Goal: Information Seeking & Learning: Learn about a topic

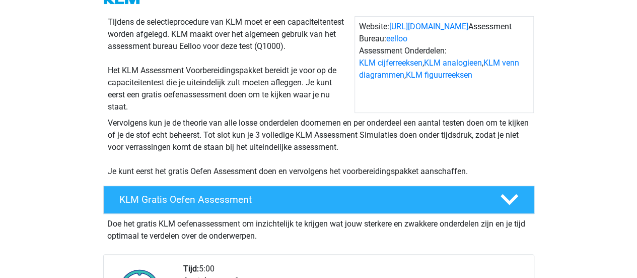
scroll to position [91, 0]
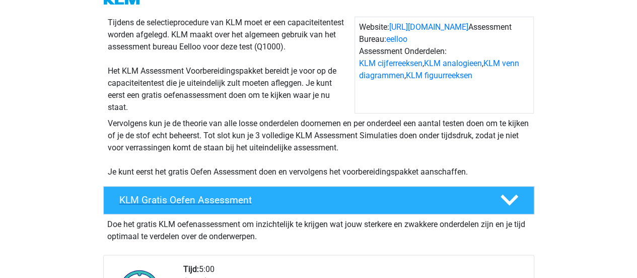
click at [311, 190] on div "KLM Gratis Oefen Assessment" at bounding box center [318, 200] width 431 height 28
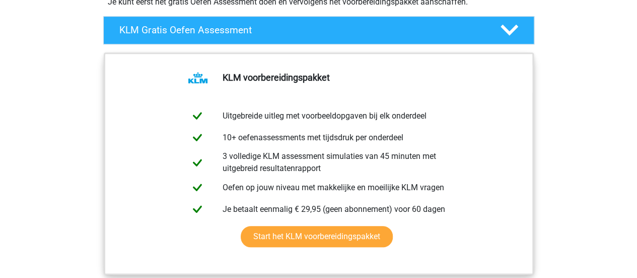
scroll to position [260, 0]
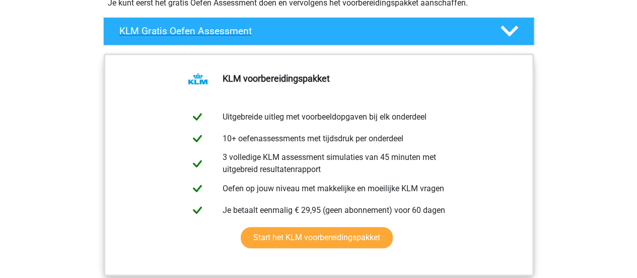
click at [496, 25] on div at bounding box center [508, 31] width 34 height 18
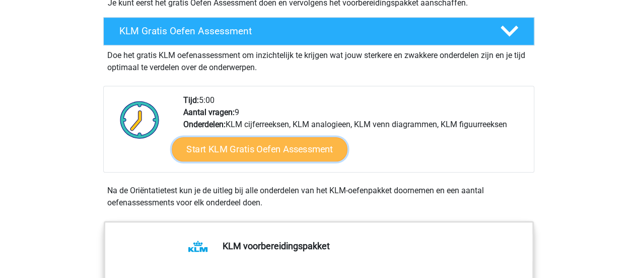
click at [299, 141] on link "Start KLM Gratis Oefen Assessment" at bounding box center [259, 149] width 175 height 24
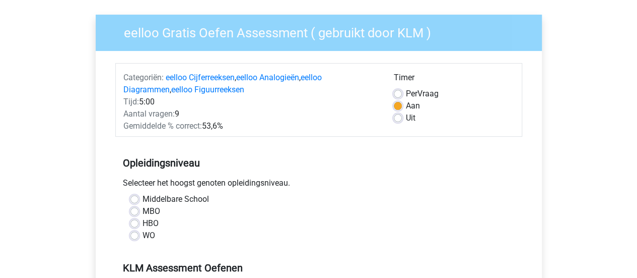
scroll to position [68, 0]
click at [406, 93] on label "Per Vraag" at bounding box center [422, 94] width 33 height 12
click at [398, 93] on input "Per Vraag" at bounding box center [398, 93] width 8 height 10
radio input "true"
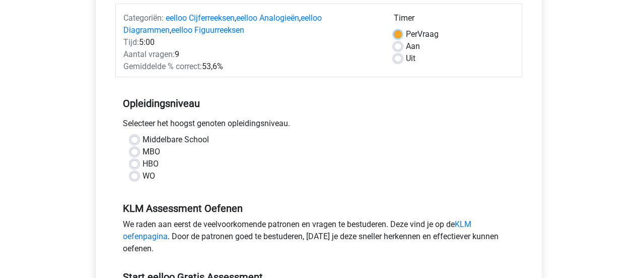
scroll to position [130, 0]
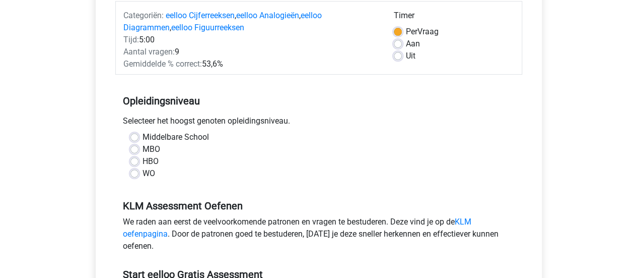
click at [143, 151] on label "MBO" at bounding box center [152, 149] width 18 height 12
click at [131, 151] on input "MBO" at bounding box center [135, 148] width 8 height 10
radio input "true"
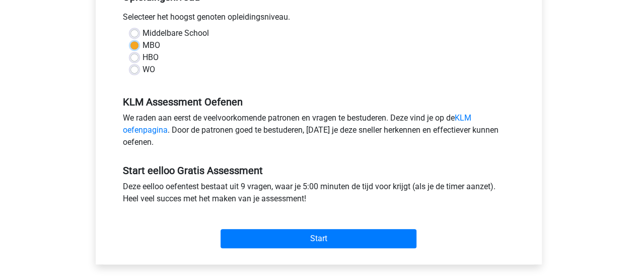
scroll to position [234, 0]
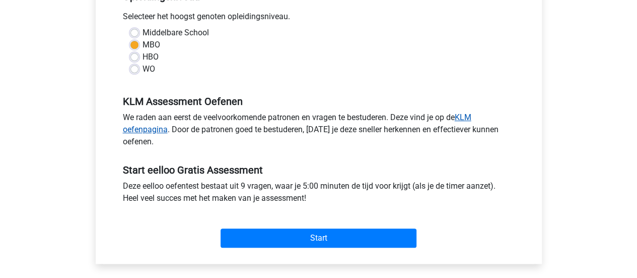
click at [468, 115] on link "KLM oefenpagina" at bounding box center [297, 123] width 349 height 22
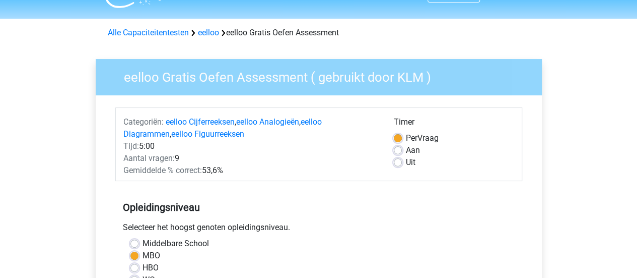
scroll to position [23, 0]
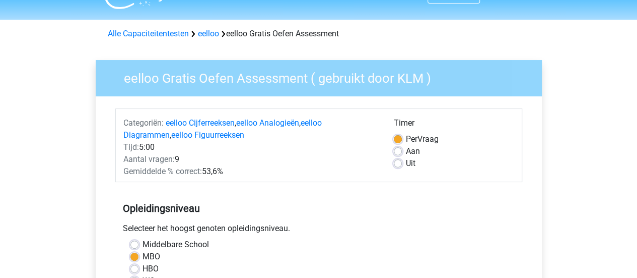
click at [406, 164] on label "Uit" at bounding box center [411, 163] width 10 height 12
click at [401, 164] on input "Uit" at bounding box center [398, 162] width 8 height 10
radio input "true"
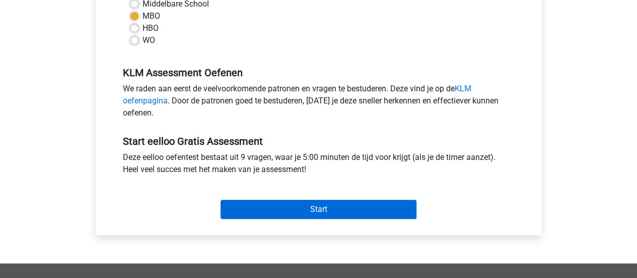
scroll to position [265, 0]
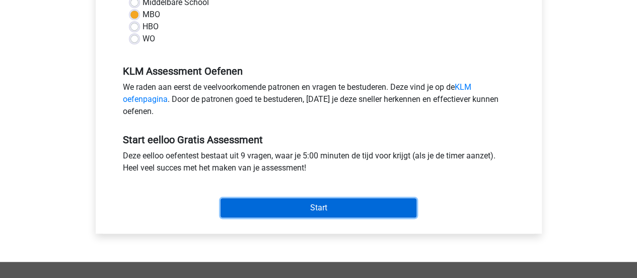
click at [355, 210] on input "Start" at bounding box center [319, 207] width 196 height 19
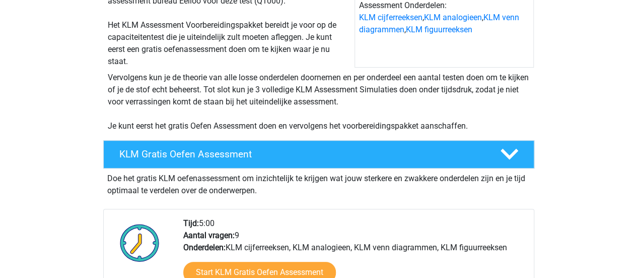
scroll to position [138, 0]
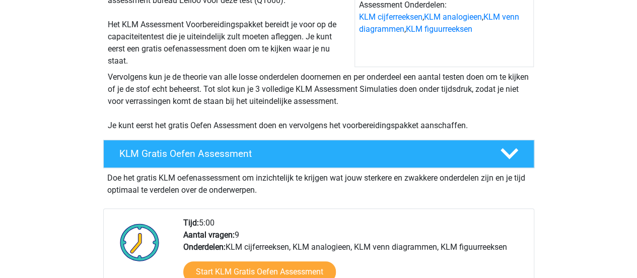
click at [284, 143] on div "KLM Gratis Oefen Assessment" at bounding box center [318, 154] width 431 height 28
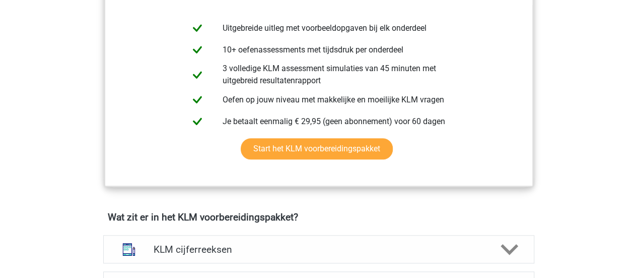
scroll to position [351, 0]
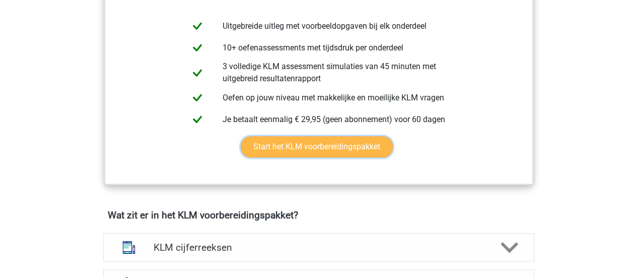
click at [303, 148] on link "Start het KLM voorbereidingspakket" at bounding box center [317, 146] width 152 height 21
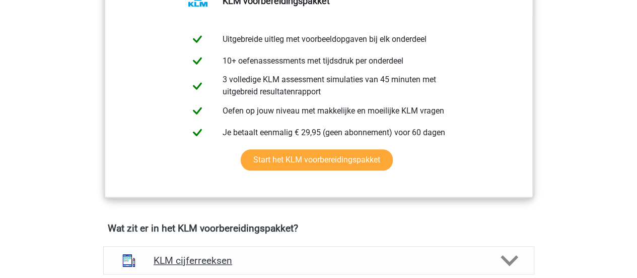
scroll to position [336, 0]
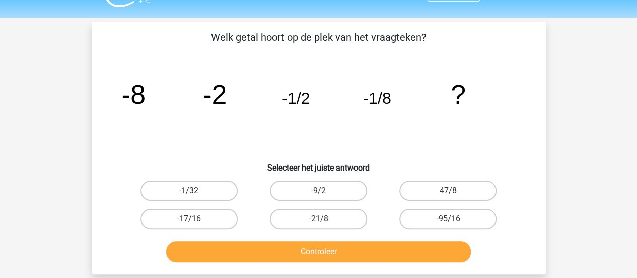
scroll to position [25, 0]
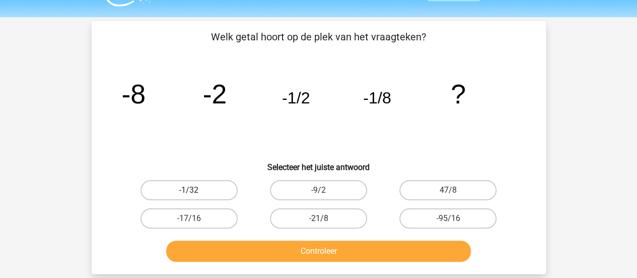
click at [193, 187] on label "-1/32" at bounding box center [189, 190] width 97 height 20
click at [193, 190] on input "-1/32" at bounding box center [192, 193] width 7 height 7
radio input "true"
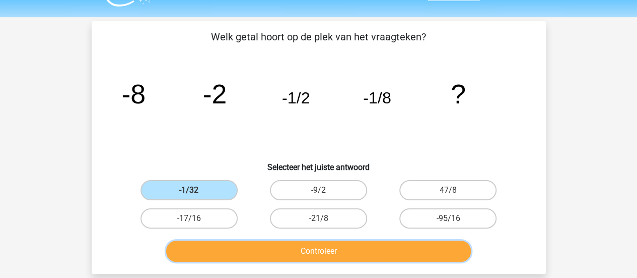
click at [351, 251] on button "Controleer" at bounding box center [318, 250] width 305 height 21
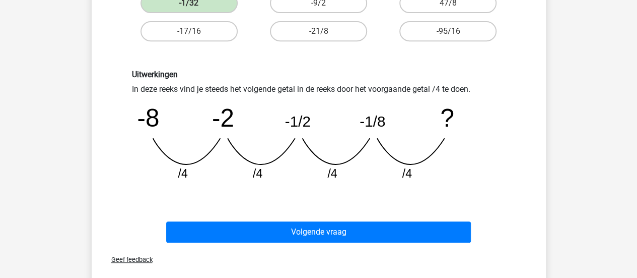
scroll to position [212, 0]
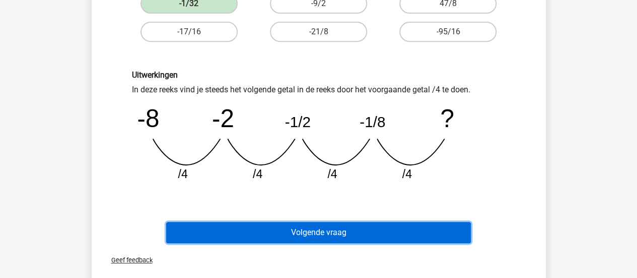
click at [355, 228] on button "Volgende vraag" at bounding box center [318, 232] width 305 height 21
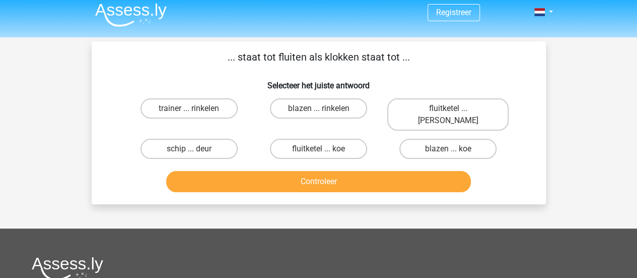
scroll to position [0, 0]
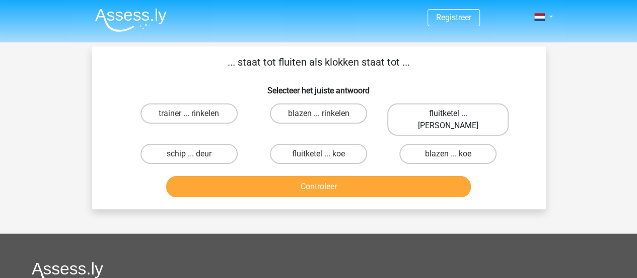
click at [432, 107] on label "fluitketel ... [PERSON_NAME]" at bounding box center [448, 119] width 121 height 32
click at [448, 113] on input "fluitketel ... [PERSON_NAME]" at bounding box center [451, 116] width 7 height 7
radio input "true"
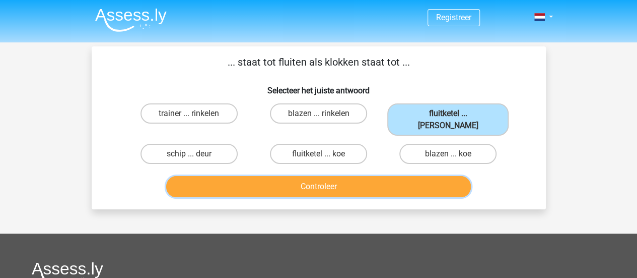
click at [357, 176] on button "Controleer" at bounding box center [318, 186] width 305 height 21
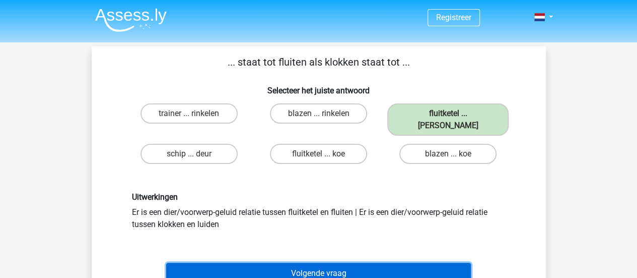
click at [326, 263] on button "Volgende vraag" at bounding box center [318, 273] width 305 height 21
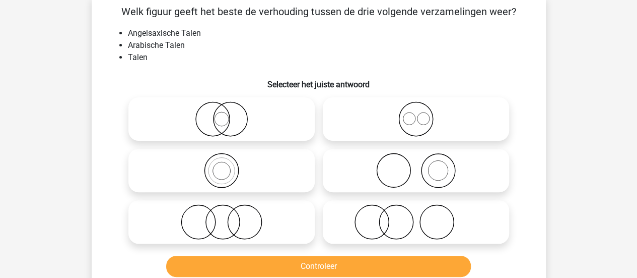
scroll to position [51, 0]
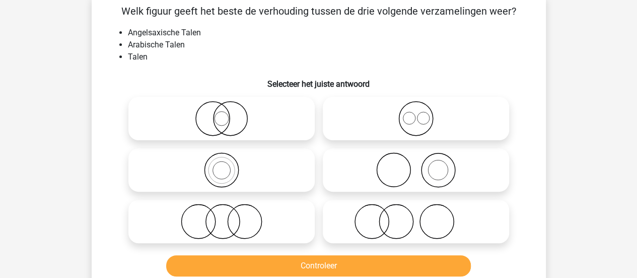
click at [365, 170] on icon at bounding box center [416, 169] width 178 height 35
click at [416, 165] on input "radio" at bounding box center [419, 161] width 7 height 7
radio input "true"
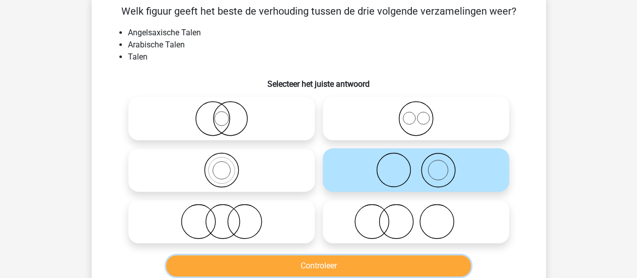
click at [336, 261] on button "Controleer" at bounding box center [318, 265] width 305 height 21
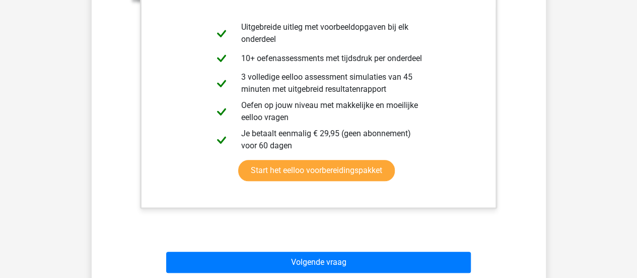
scroll to position [297, 0]
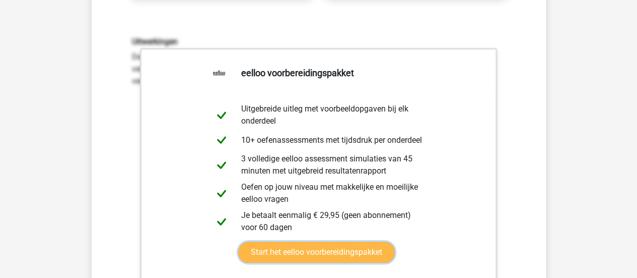
click at [395, 241] on link "Start het eelloo voorbereidingspakket" at bounding box center [316, 251] width 157 height 21
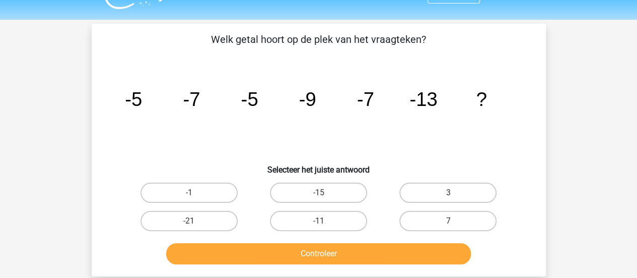
scroll to position [27, 0]
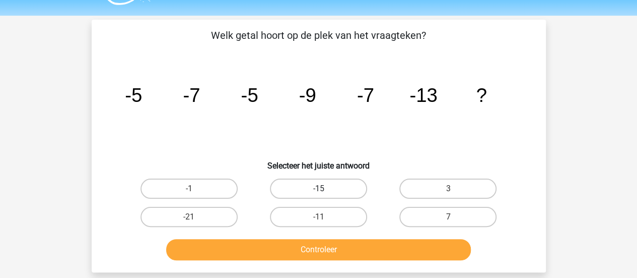
click at [314, 184] on label "-15" at bounding box center [318, 188] width 97 height 20
click at [318, 188] on input "-15" at bounding box center [321, 191] width 7 height 7
radio input "true"
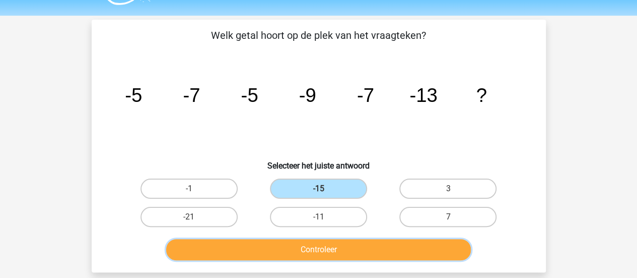
click at [320, 250] on button "Controleer" at bounding box center [318, 249] width 305 height 21
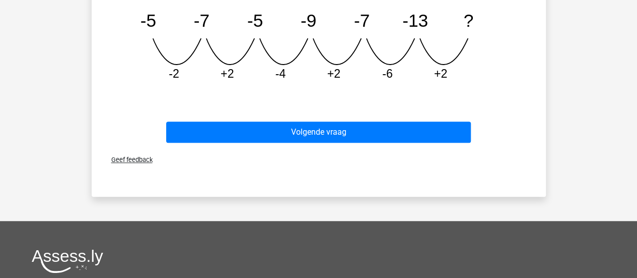
scroll to position [362, 0]
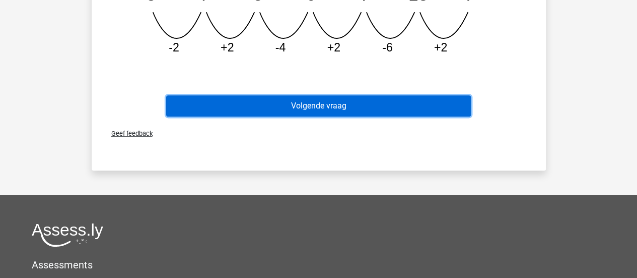
click at [382, 99] on button "Volgende vraag" at bounding box center [318, 105] width 305 height 21
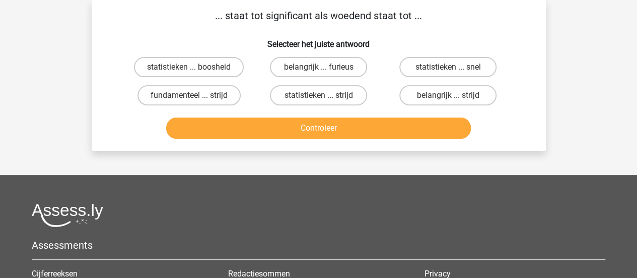
scroll to position [0, 0]
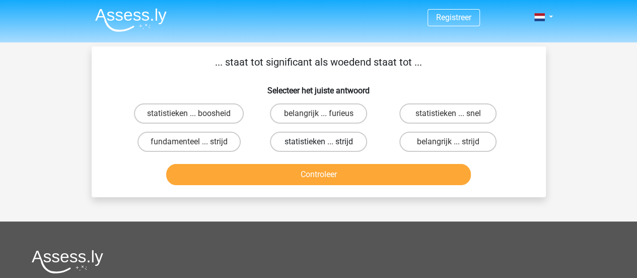
click at [339, 132] on label "statistieken ... strijd" at bounding box center [318, 142] width 97 height 20
click at [325, 142] on input "statistieken ... strijd" at bounding box center [321, 145] width 7 height 7
radio input "true"
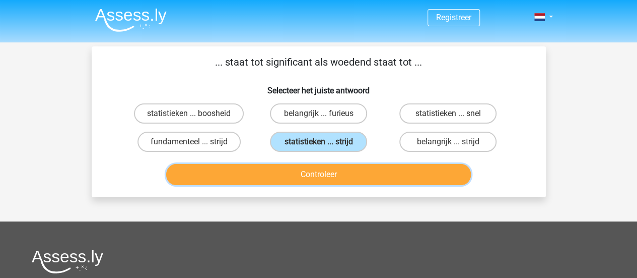
click at [339, 171] on button "Controleer" at bounding box center [318, 174] width 305 height 21
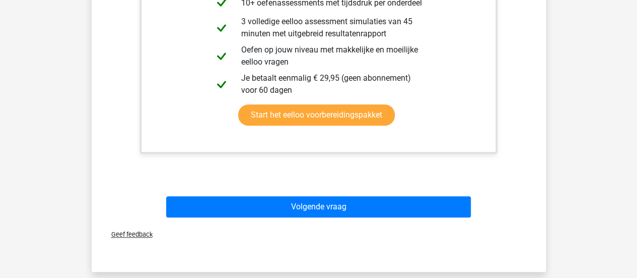
scroll to position [298, 0]
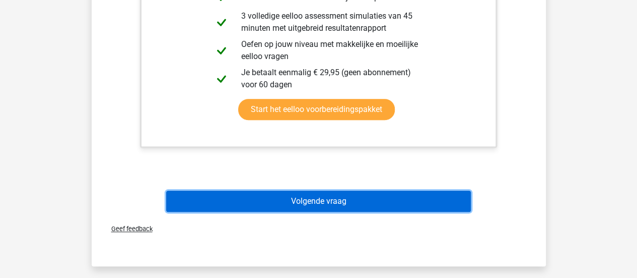
click at [331, 203] on button "Volgende vraag" at bounding box center [318, 200] width 305 height 21
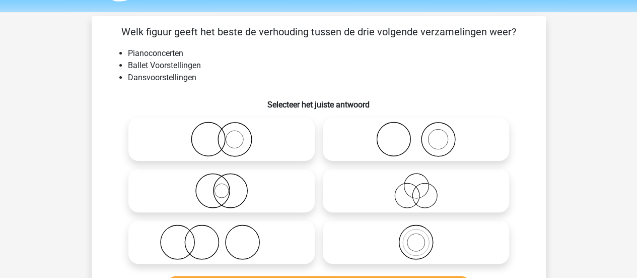
scroll to position [31, 0]
click at [411, 204] on icon at bounding box center [416, 189] width 178 height 35
click at [416, 185] on input "radio" at bounding box center [419, 181] width 7 height 7
radio input "true"
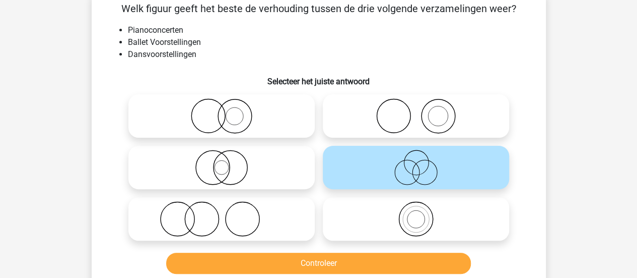
scroll to position [54, 0]
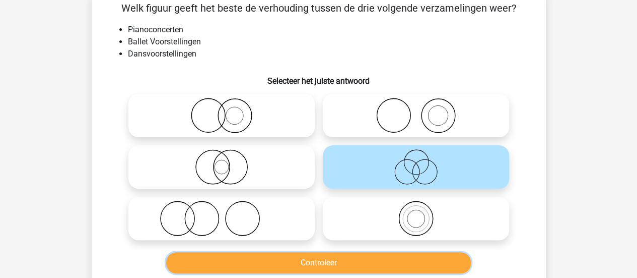
click at [301, 270] on button "Controleer" at bounding box center [318, 262] width 305 height 21
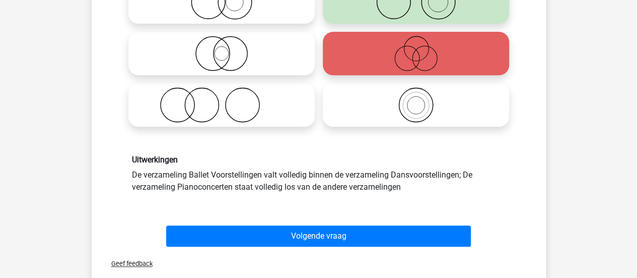
scroll to position [193, 0]
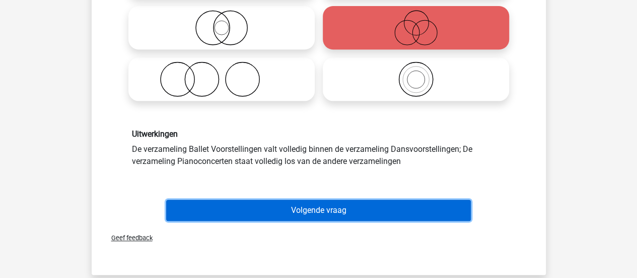
click at [355, 210] on button "Volgende vraag" at bounding box center [318, 210] width 305 height 21
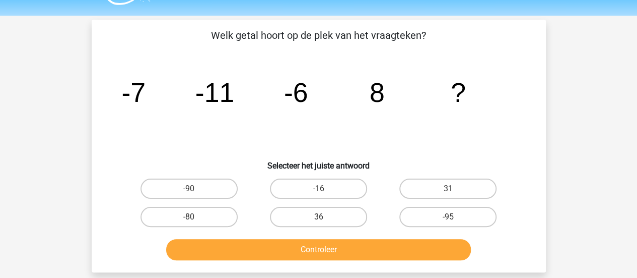
scroll to position [27, 0]
click at [338, 214] on label "36" at bounding box center [318, 216] width 97 height 20
click at [325, 216] on input "36" at bounding box center [321, 219] width 7 height 7
radio input "true"
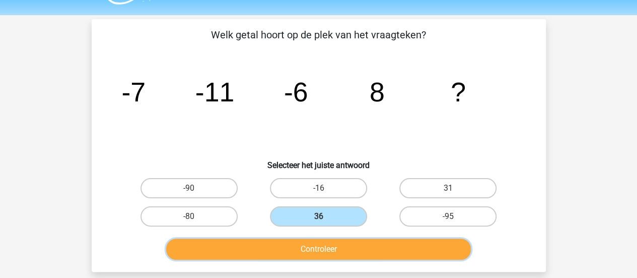
click at [332, 250] on button "Controleer" at bounding box center [318, 248] width 305 height 21
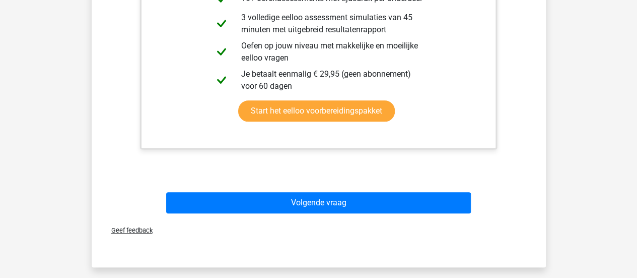
scroll to position [395, 0]
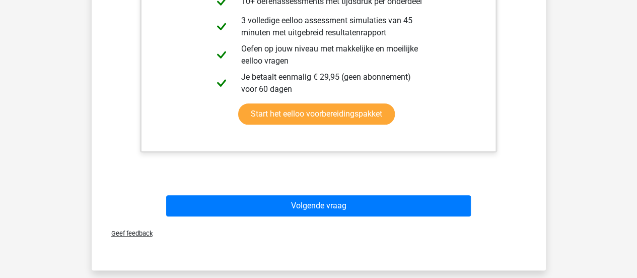
click at [369, 221] on div "Geef feedback" at bounding box center [319, 233] width 446 height 26
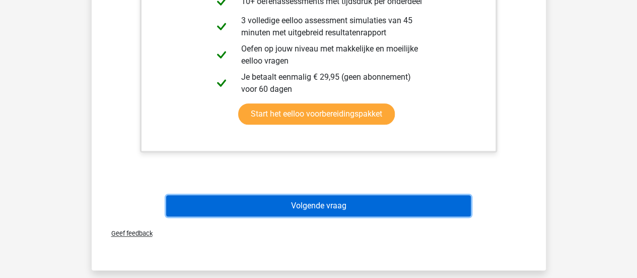
click at [395, 211] on button "Volgende vraag" at bounding box center [318, 205] width 305 height 21
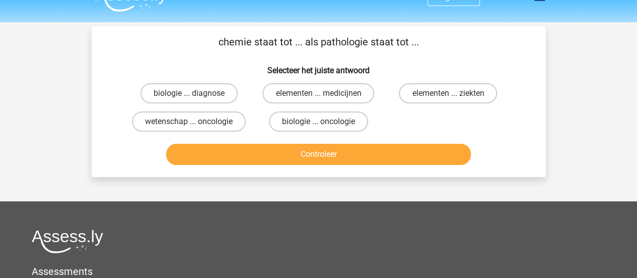
scroll to position [19, 0]
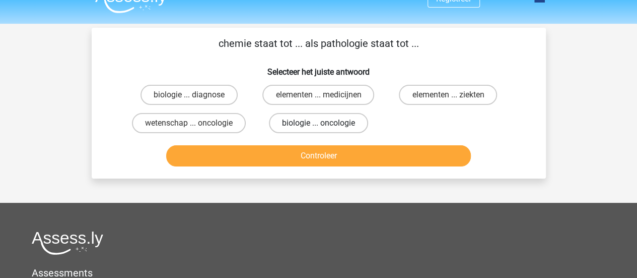
click at [308, 124] on label "biologie ... oncologie" at bounding box center [318, 123] width 99 height 20
click at [318, 124] on input "biologie ... oncologie" at bounding box center [321, 126] width 7 height 7
radio input "true"
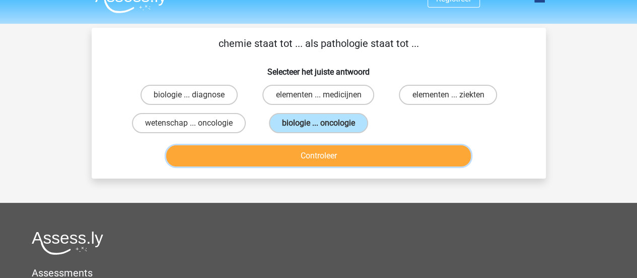
click at [310, 166] on button "Controleer" at bounding box center [318, 155] width 305 height 21
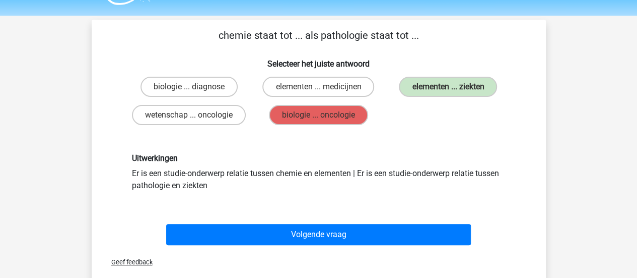
scroll to position [35, 0]
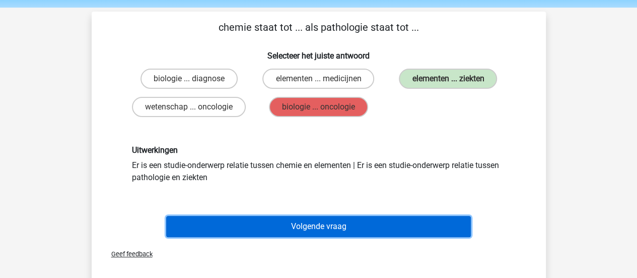
click at [345, 219] on button "Volgende vraag" at bounding box center [318, 226] width 305 height 21
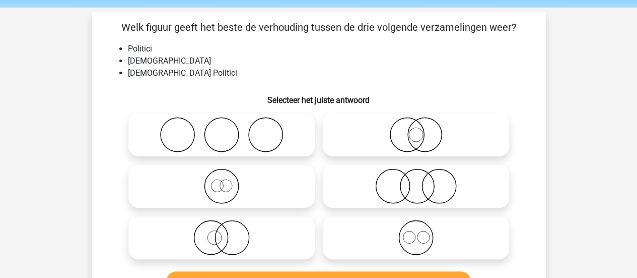
scroll to position [46, 0]
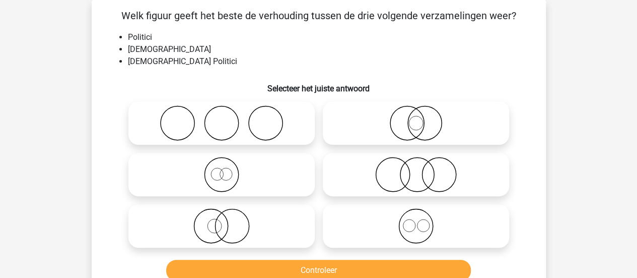
click at [227, 216] on input "radio" at bounding box center [225, 217] width 7 height 7
radio input "true"
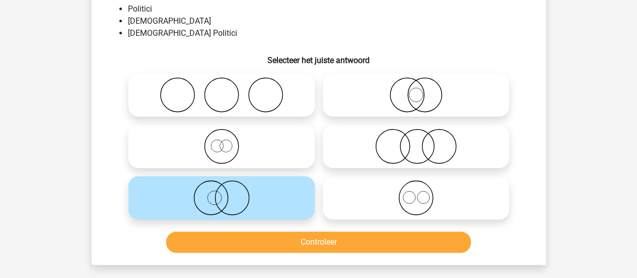
scroll to position [75, 0]
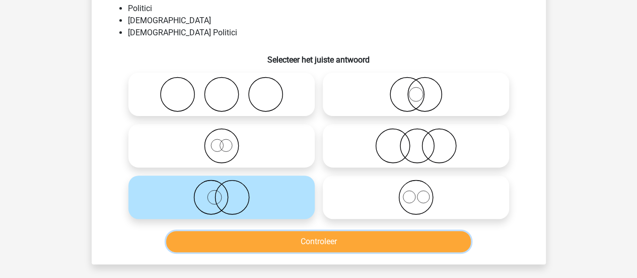
click at [283, 233] on button "Controleer" at bounding box center [318, 241] width 305 height 21
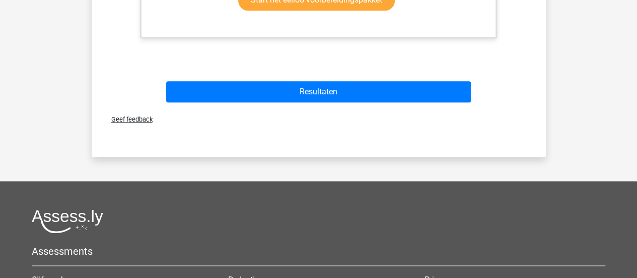
scroll to position [550, 0]
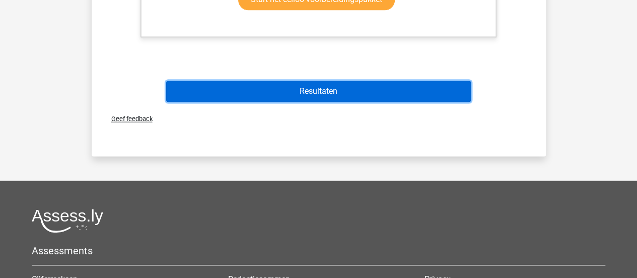
click at [393, 93] on button "Resultaten" at bounding box center [318, 91] width 305 height 21
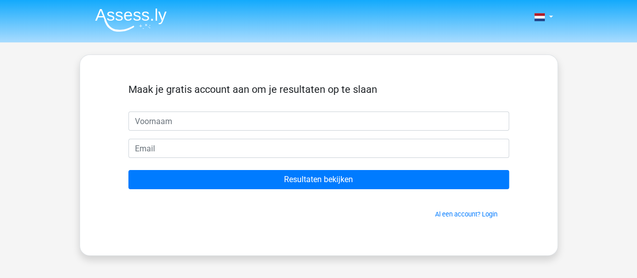
scroll to position [1, 0]
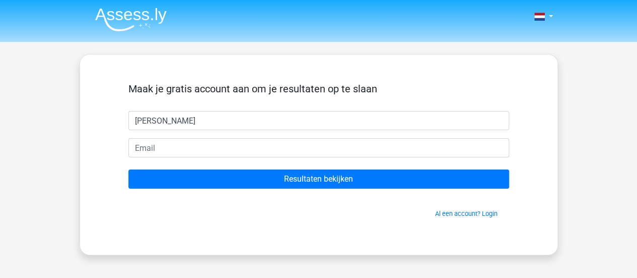
type input "[PERSON_NAME]"
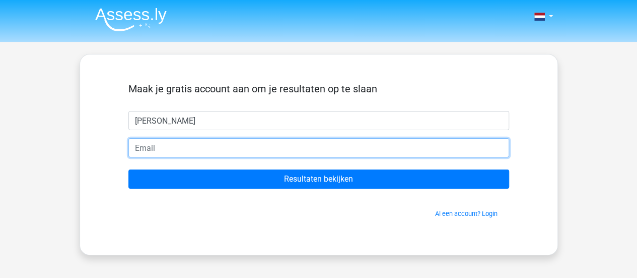
click at [340, 150] on input "email" at bounding box center [318, 147] width 381 height 19
type input "[EMAIL_ADDRESS][DOMAIN_NAME]"
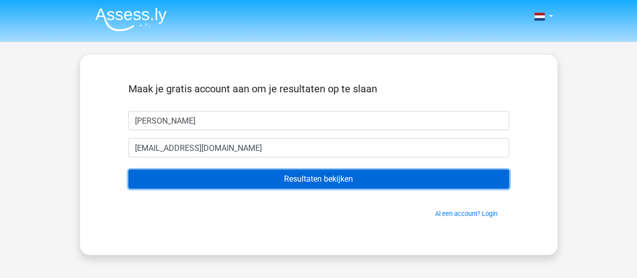
click at [280, 179] on input "Resultaten bekijken" at bounding box center [318, 178] width 381 height 19
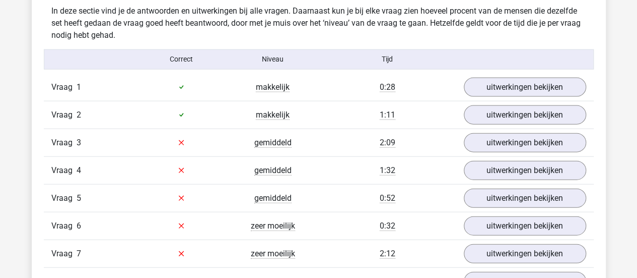
scroll to position [1047, 0]
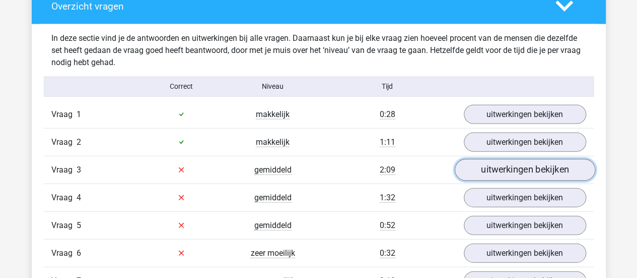
click at [517, 162] on link "uitwerkingen bekijken" at bounding box center [525, 170] width 141 height 22
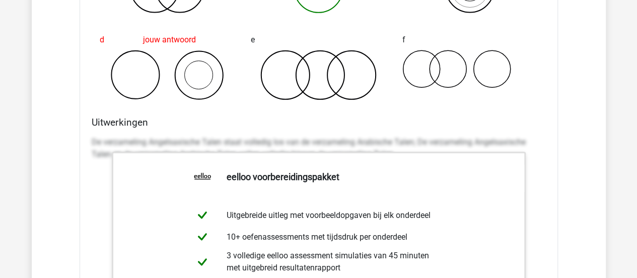
scroll to position [1448, 0]
